Goal: Task Accomplishment & Management: Use online tool/utility

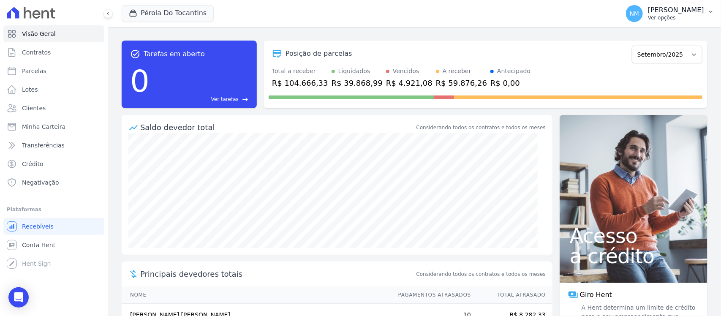
click at [710, 14] on icon "button" at bounding box center [710, 11] width 7 height 7
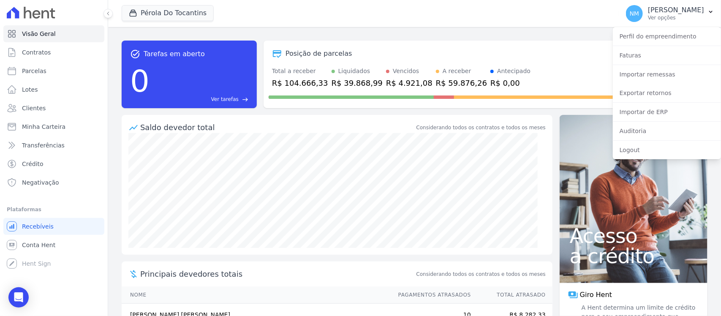
click at [497, 67] on div "Antecipado" at bounding box center [513, 71] width 33 height 9
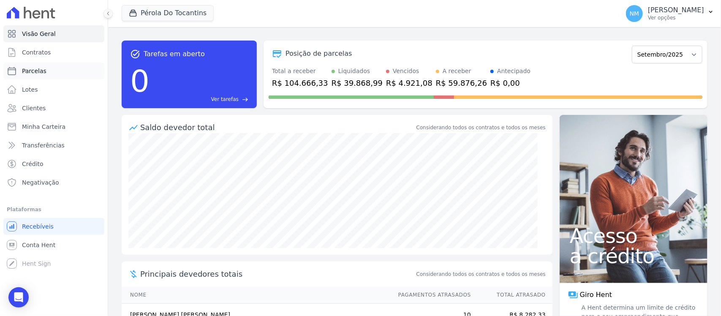
click at [54, 72] on link "Parcelas" at bounding box center [53, 70] width 101 height 17
select select
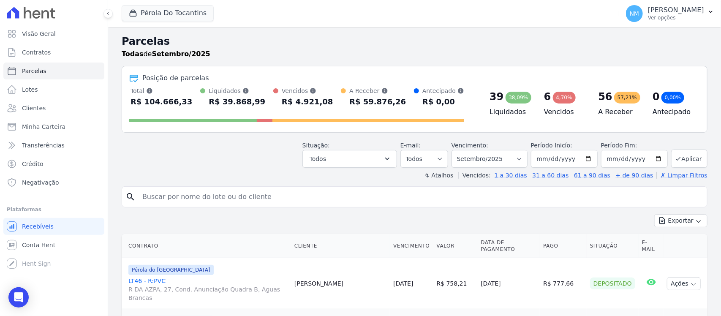
click at [185, 195] on input "search" at bounding box center [420, 196] width 566 height 17
type input "rosana"
select select
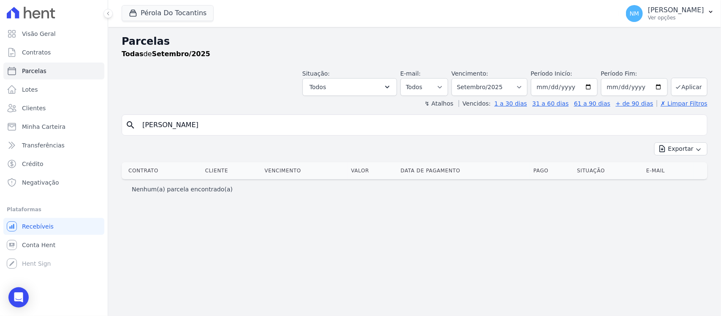
click at [177, 128] on input "rosana" at bounding box center [420, 125] width 566 height 17
type input "r"
type input "ROSANA"
select select
drag, startPoint x: 177, startPoint y: 128, endPoint x: 141, endPoint y: 130, distance: 36.8
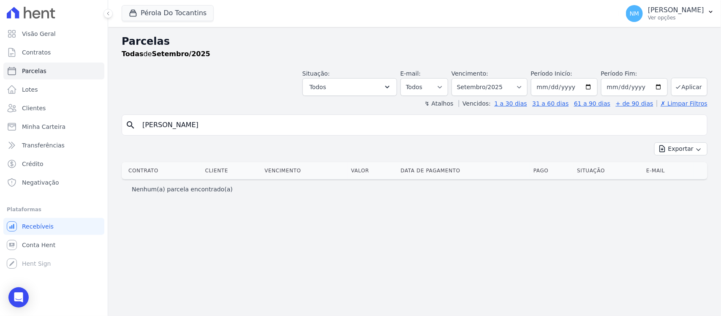
click at [141, 130] on input "ROSANA" at bounding box center [420, 125] width 566 height 17
type input "BEATRIZ"
select select
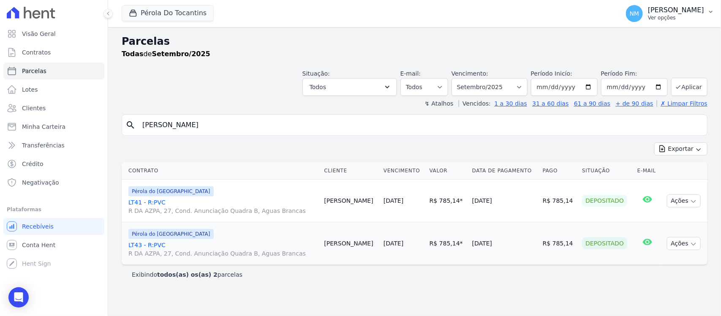
click at [709, 8] on icon "button" at bounding box center [710, 11] width 7 height 7
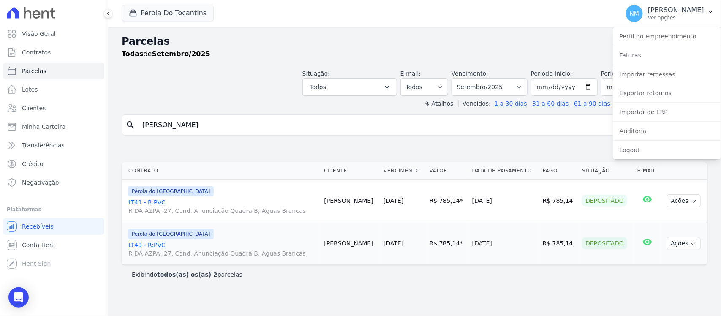
click at [570, 41] on h2 "Parcelas" at bounding box center [415, 41] width 586 height 15
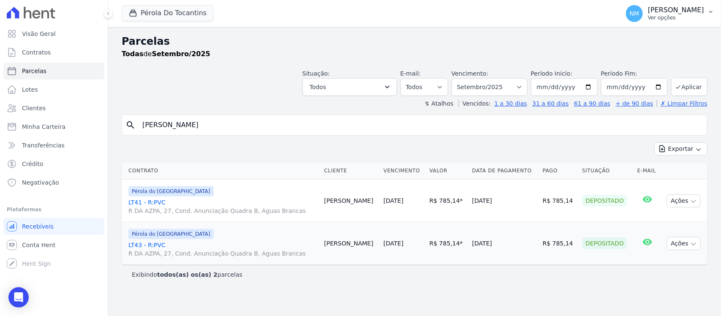
click at [682, 19] on p "Ver opções" at bounding box center [676, 17] width 56 height 7
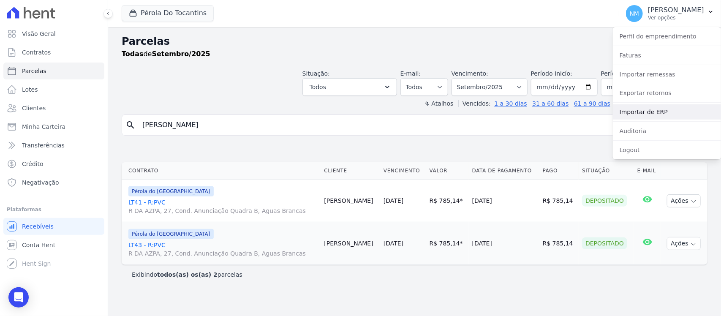
click at [652, 111] on link "Importar de ERP" at bounding box center [667, 111] width 108 height 15
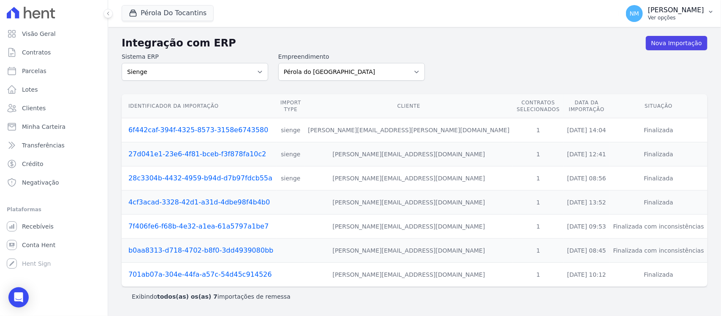
click at [711, 12] on icon "button" at bounding box center [710, 12] width 3 height 2
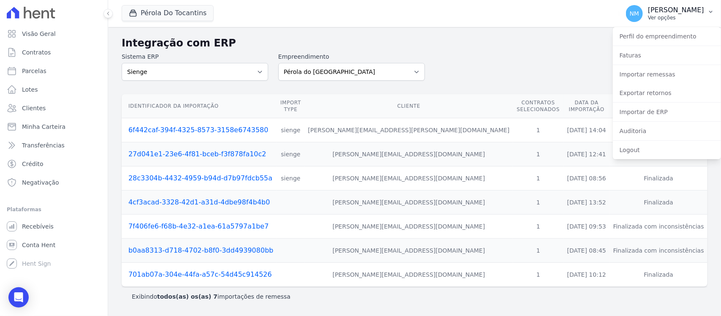
click at [679, 20] on p "Ver opções" at bounding box center [676, 17] width 56 height 7
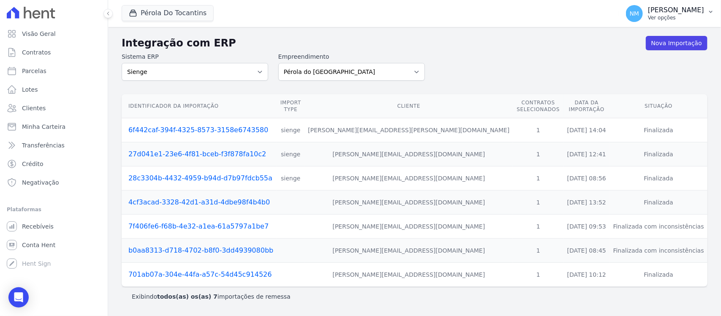
click at [679, 20] on p "Ver opções" at bounding box center [676, 17] width 56 height 7
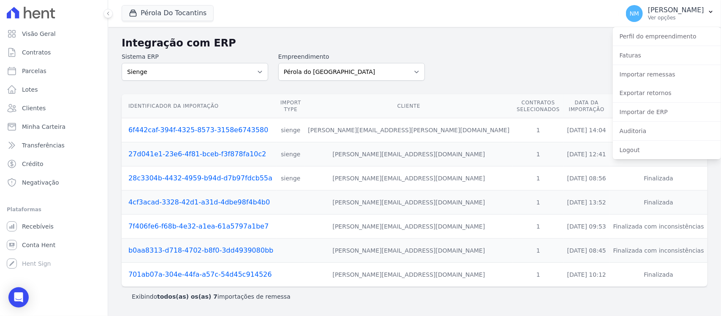
click at [550, 70] on div "Sistema ERP Sienge Empreendimento Pérola do Tocantins SPE Montenegro" at bounding box center [415, 66] width 586 height 28
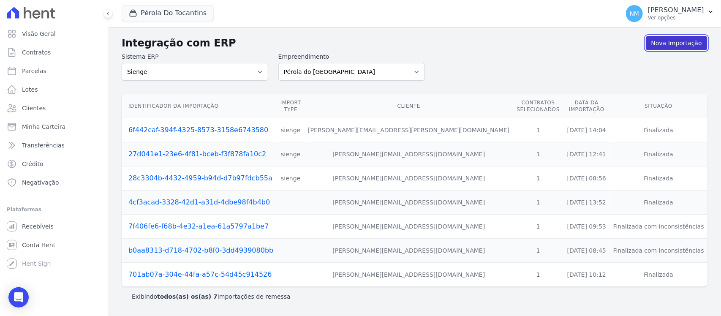
click at [669, 43] on link "Nova Importação" at bounding box center [677, 43] width 62 height 14
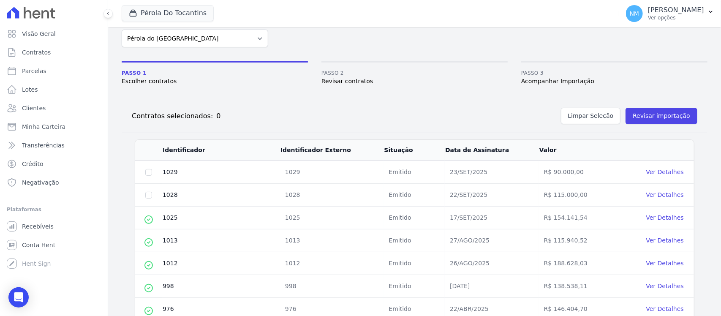
scroll to position [53, 0]
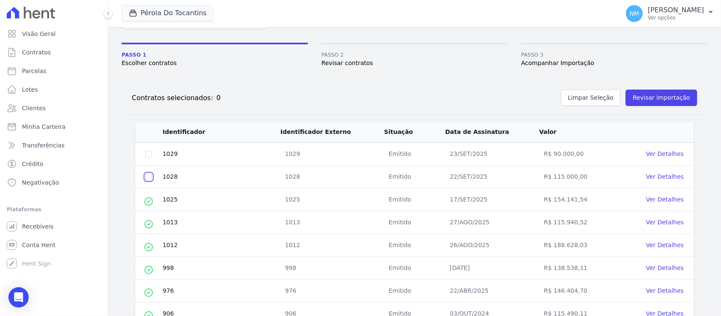
click at [148, 178] on input "checkbox" at bounding box center [148, 177] width 7 height 7
click at [150, 174] on input "checkbox" at bounding box center [148, 177] width 7 height 7
checkbox input "false"
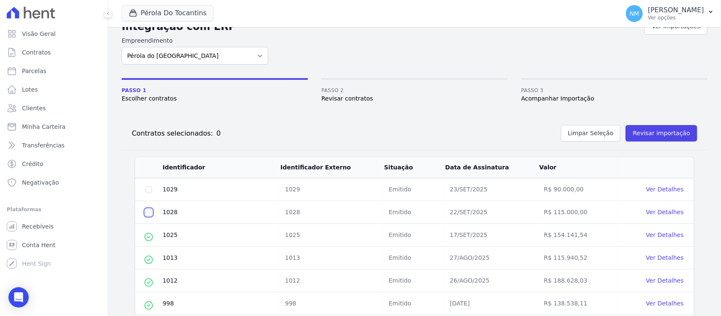
scroll to position [0, 0]
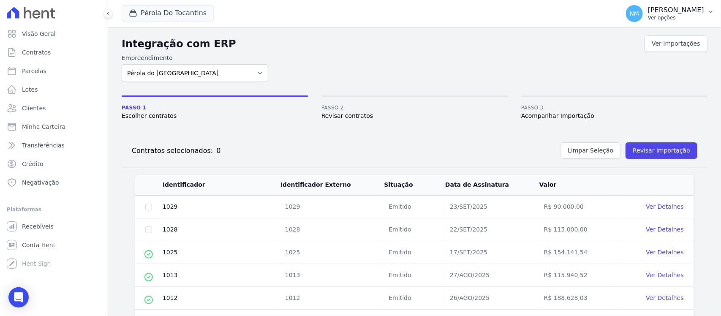
click at [706, 7] on button "NM [PERSON_NAME] Ver opções" at bounding box center [670, 14] width 102 height 24
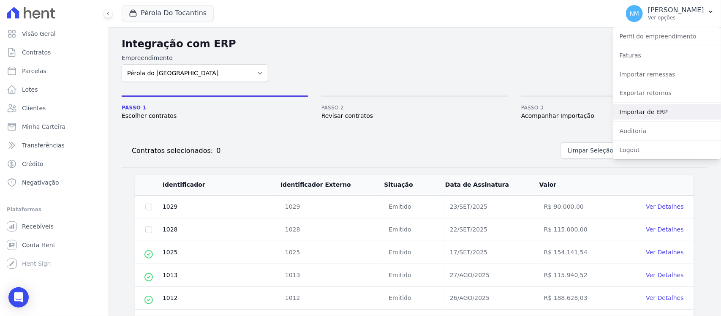
click at [645, 116] on link "Importar de ERP" at bounding box center [667, 111] width 108 height 15
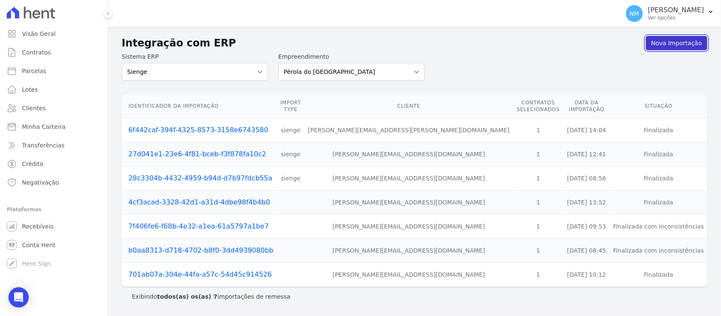
click at [668, 45] on link "Nova Importação" at bounding box center [677, 43] width 62 height 14
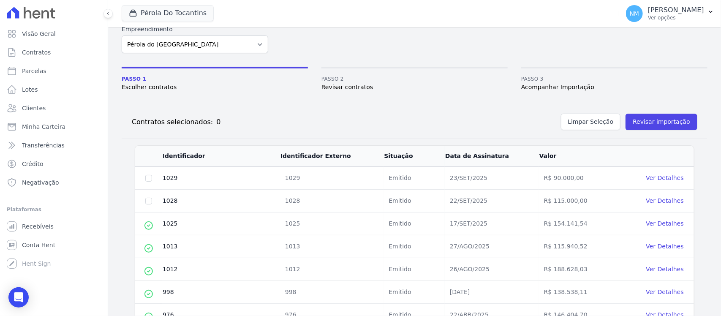
scroll to position [53, 0]
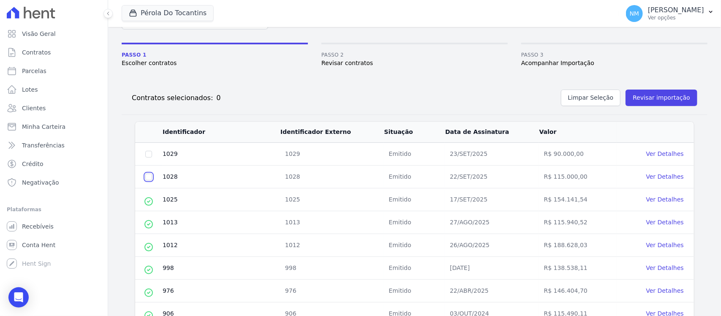
click at [150, 179] on input "checkbox" at bounding box center [148, 177] width 7 height 7
checkbox input "true"
click at [653, 98] on button "Revisar importação" at bounding box center [661, 98] width 72 height 16
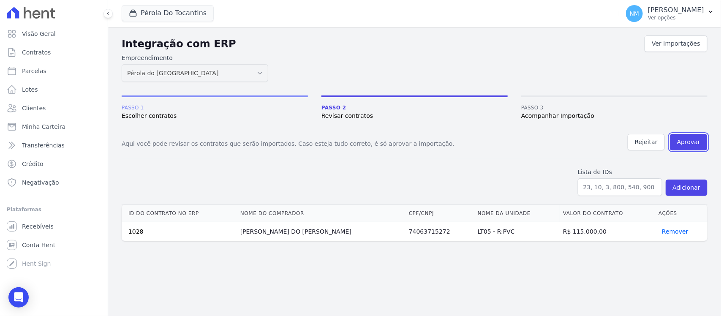
drag, startPoint x: 688, startPoint y: 142, endPoint x: 394, endPoint y: 47, distance: 309.1
click at [688, 142] on button "Aprovar" at bounding box center [689, 142] width 38 height 16
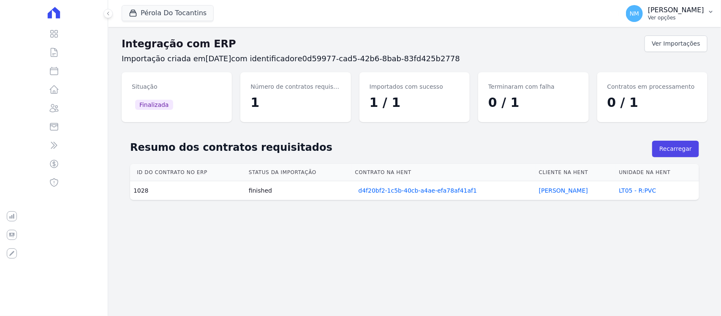
click at [706, 13] on button "NM [PERSON_NAME] Ver opções" at bounding box center [670, 14] width 102 height 24
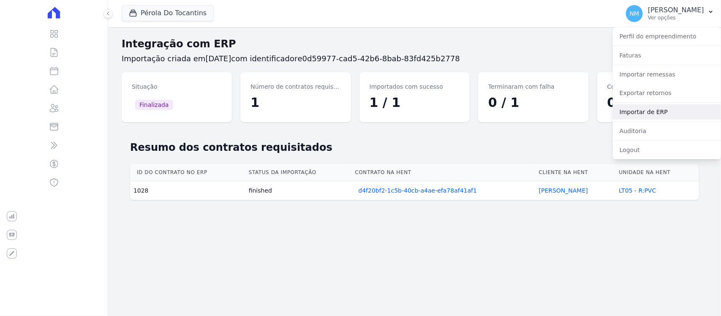
click at [656, 113] on link "Importar de ERP" at bounding box center [667, 111] width 108 height 15
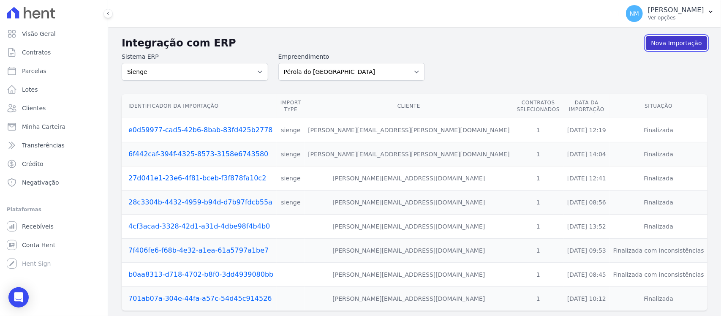
click at [664, 43] on link "Nova Importação" at bounding box center [677, 43] width 62 height 14
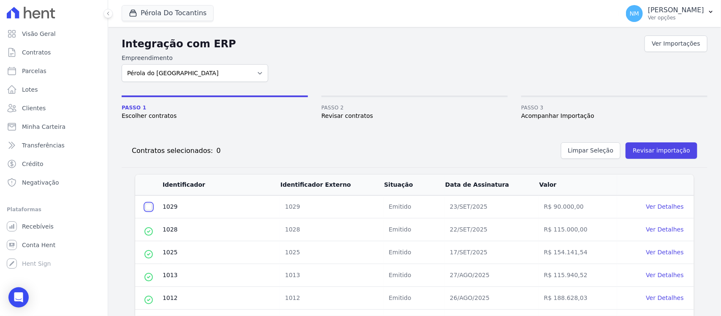
click at [148, 206] on input "checkbox" at bounding box center [148, 207] width 7 height 7
checkbox input "true"
click at [668, 153] on button "Revisar importação" at bounding box center [661, 150] width 72 height 16
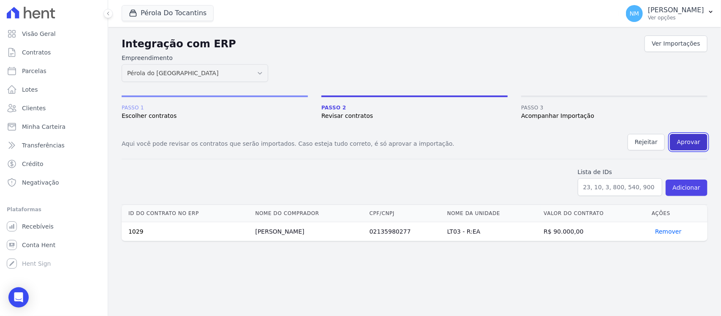
click at [701, 144] on button "Aprovar" at bounding box center [689, 142] width 38 height 16
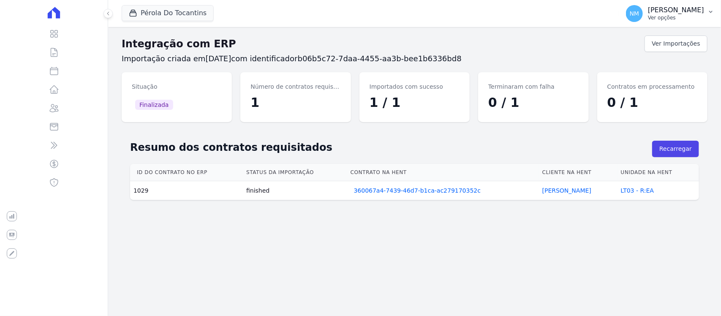
click at [710, 13] on icon "button" at bounding box center [710, 11] width 7 height 7
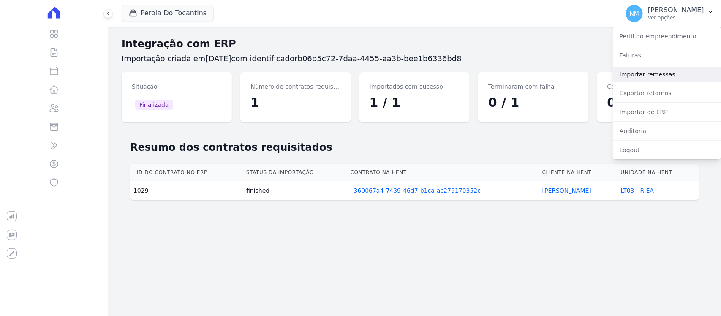
click at [652, 75] on link "Importar remessas" at bounding box center [667, 74] width 108 height 15
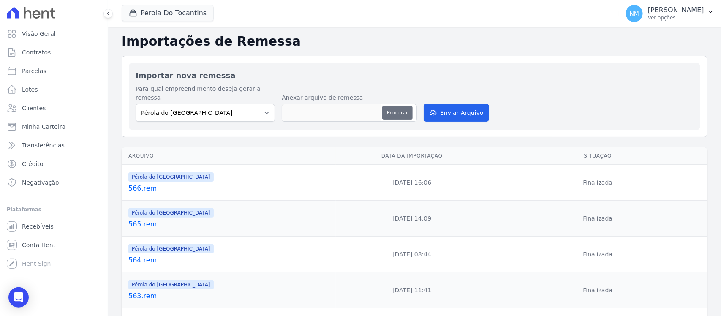
click at [402, 106] on button "Procurar" at bounding box center [397, 113] width 30 height 14
type input "567.rem"
click at [453, 106] on button "Enviar Arquivo" at bounding box center [456, 113] width 65 height 18
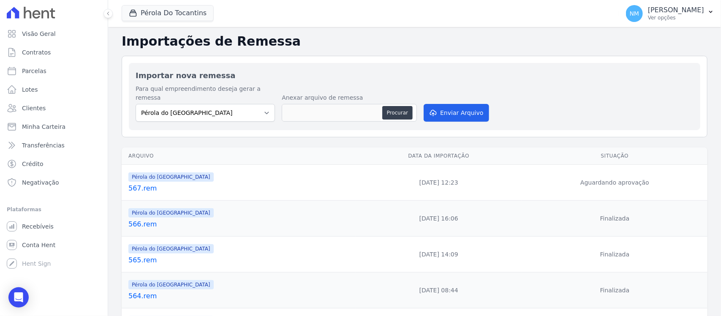
click at [152, 183] on link "567.rem" at bounding box center [240, 188] width 224 height 10
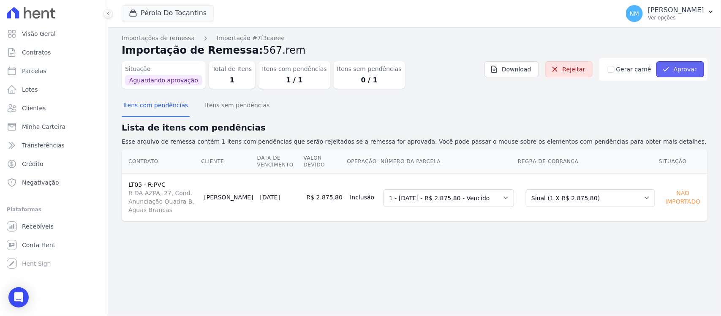
click at [689, 67] on button "Aprovar" at bounding box center [680, 69] width 48 height 16
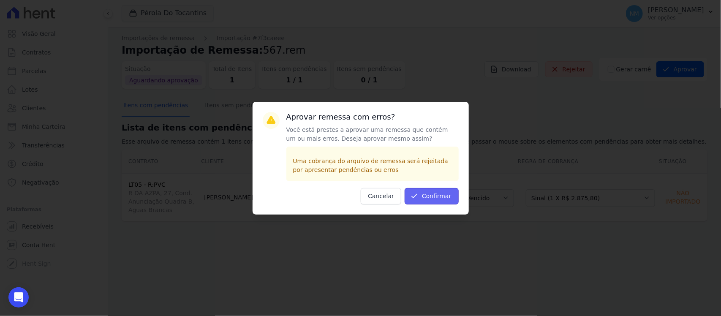
click at [438, 198] on button "Confirmar" at bounding box center [432, 196] width 54 height 16
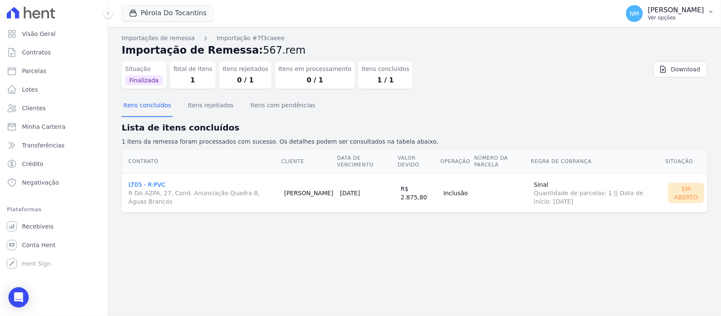
click at [696, 6] on p "[PERSON_NAME]" at bounding box center [676, 10] width 56 height 8
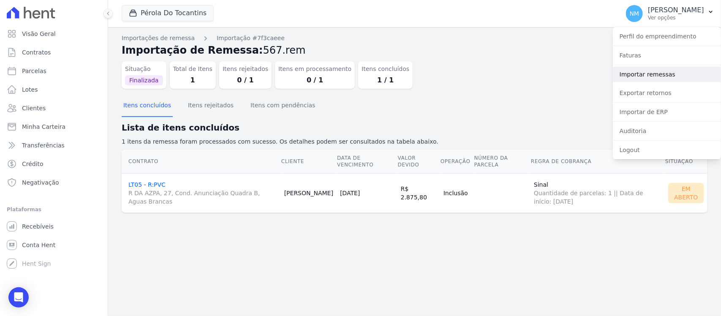
click at [657, 72] on link "Importar remessas" at bounding box center [667, 74] width 108 height 15
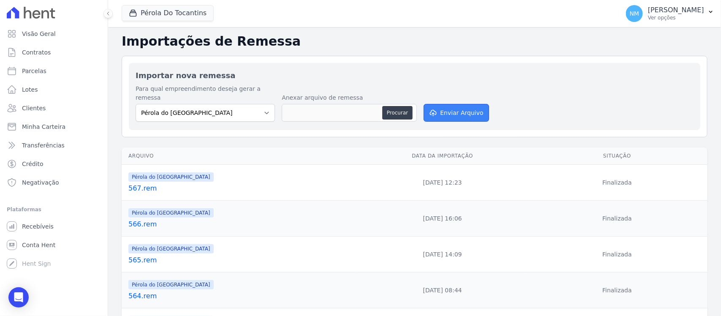
click at [445, 104] on button "Enviar Arquivo" at bounding box center [456, 113] width 65 height 18
click at [395, 106] on button "Procurar" at bounding box center [397, 113] width 30 height 14
type input "568.rem"
click at [437, 104] on button "Enviar Arquivo" at bounding box center [456, 113] width 65 height 18
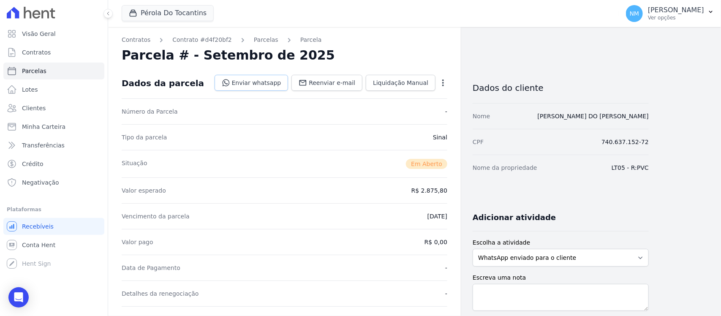
click at [263, 85] on link "Enviar whatsapp" at bounding box center [252, 83] width 74 height 16
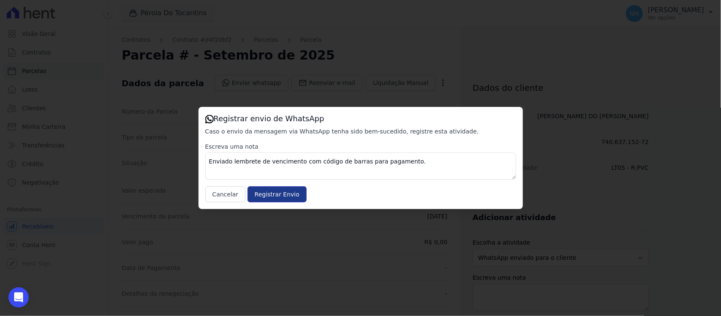
click at [272, 197] on input "Registrar Envio" at bounding box center [276, 194] width 59 height 16
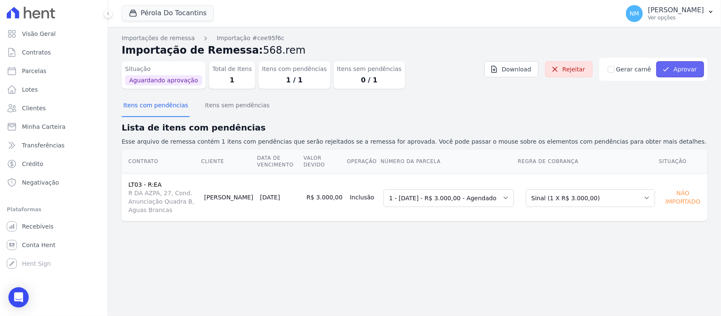
click at [672, 70] on button "Aprovar" at bounding box center [680, 69] width 48 height 16
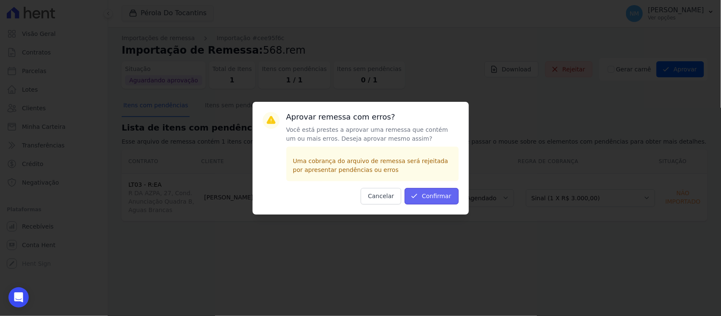
click at [446, 190] on button "Confirmar" at bounding box center [432, 196] width 54 height 16
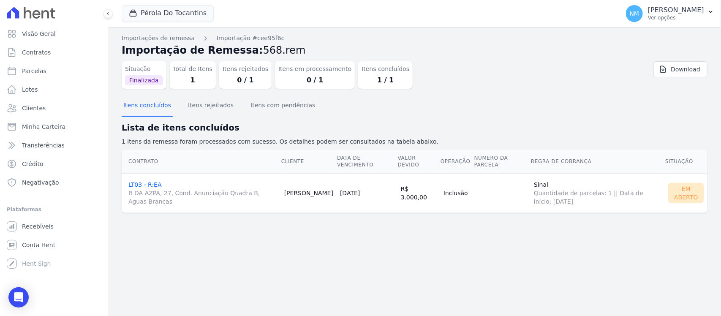
click at [149, 183] on link "LT03 - R:EA R DA AZPA, 27, Cond. Anunciação Quadra B, Aguas Brancas" at bounding box center [202, 193] width 149 height 24
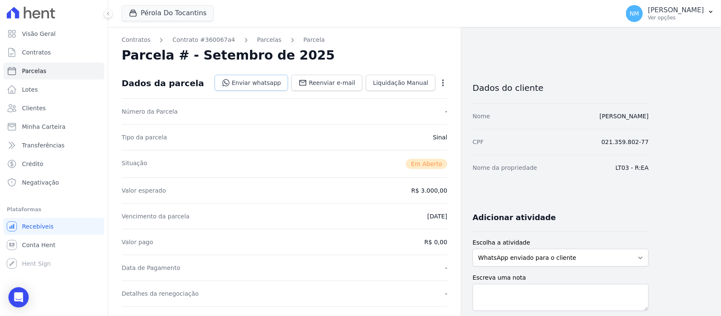
click at [258, 83] on link "Enviar whatsapp" at bounding box center [252, 83] width 74 height 16
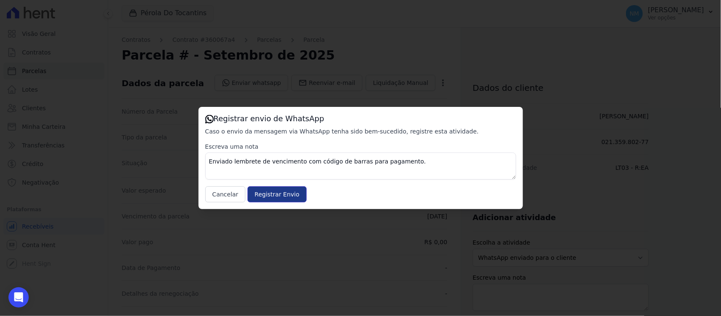
click at [271, 195] on input "Registrar Envio" at bounding box center [276, 194] width 59 height 16
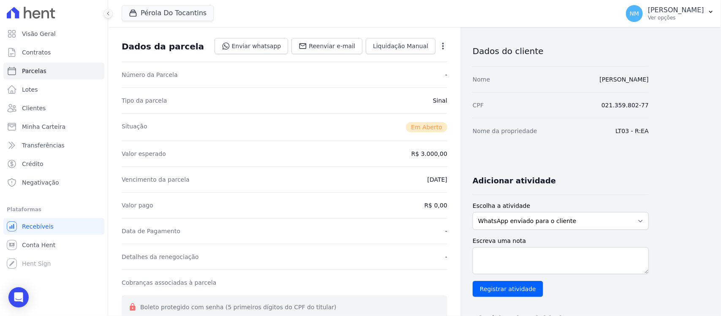
scroll to position [53, 0]
